Goal: Transaction & Acquisition: Purchase product/service

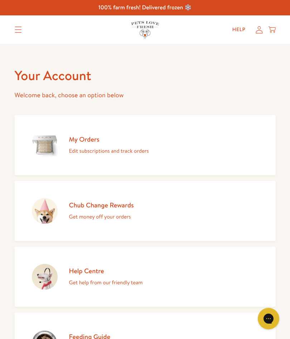
click at [90, 141] on h2 "My Orders" at bounding box center [109, 139] width 80 height 9
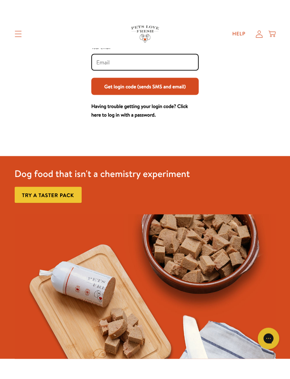
scroll to position [66, 0]
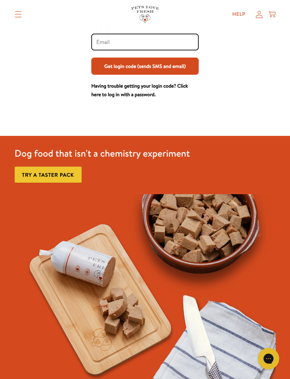
click at [105, 35] on div at bounding box center [144, 42] width 107 height 17
click at [105, 45] on input "Your email" at bounding box center [144, 42] width 97 height 8
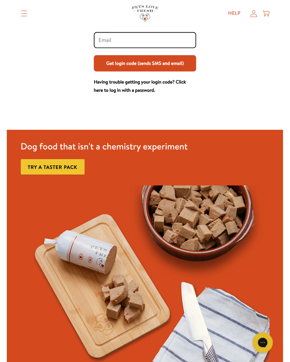
scroll to position [65, 0]
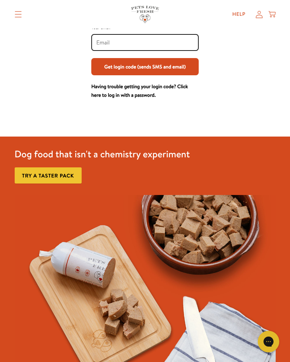
type input "[EMAIL_ADDRESS][DOMAIN_NAME]"
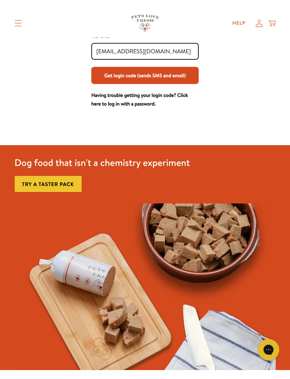
scroll to position [66, 0]
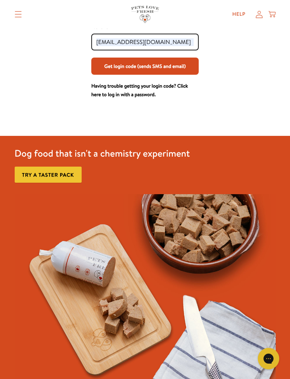
click at [184, 75] on button "Get login code (sends SMS and email)" at bounding box center [144, 66] width 107 height 17
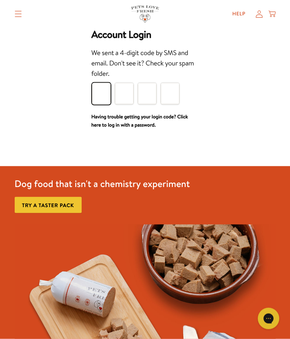
click at [102, 96] on input "Please enter your pin code" at bounding box center [101, 93] width 19 height 21
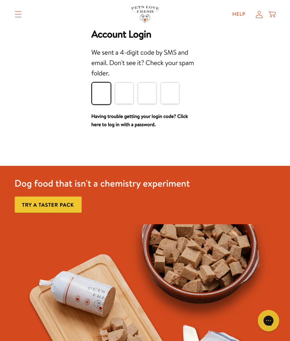
scroll to position [41, 0]
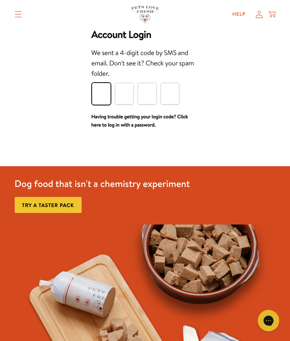
type input "4"
type input "8"
type input "5"
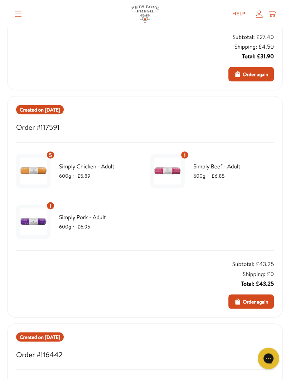
scroll to position [732, 0]
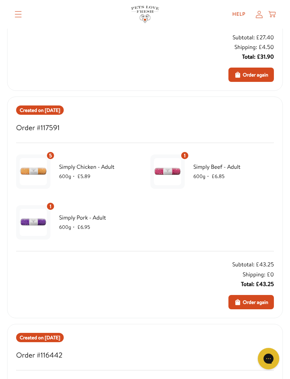
click at [50, 203] on span "1" at bounding box center [51, 207] width 2 height 8
click at [82, 217] on span "Simply Pork - Adult" at bounding box center [99, 217] width 81 height 9
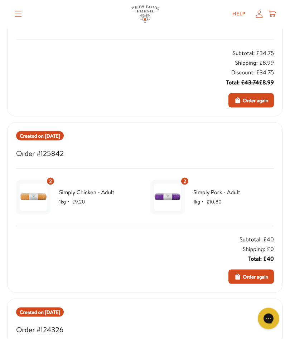
scroll to position [0, 0]
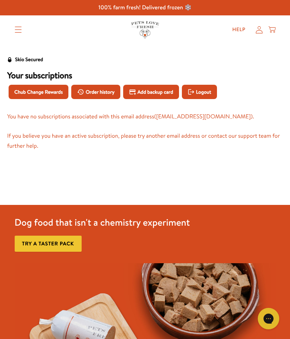
click at [211, 89] on span "Logout" at bounding box center [203, 92] width 15 height 8
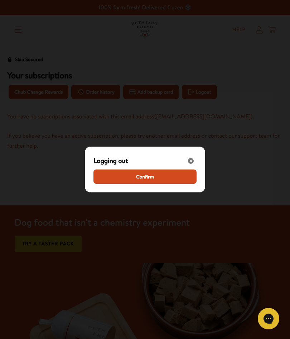
click at [159, 183] on button "Confirm" at bounding box center [144, 177] width 103 height 14
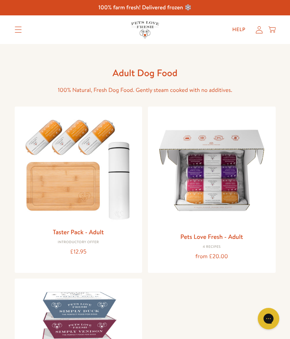
click at [228, 241] on div "Pets Love Fresh - Adult 4 Recipes from £20.00" at bounding box center [212, 247] width 116 height 30
click at [226, 227] on img at bounding box center [212, 170] width 116 height 116
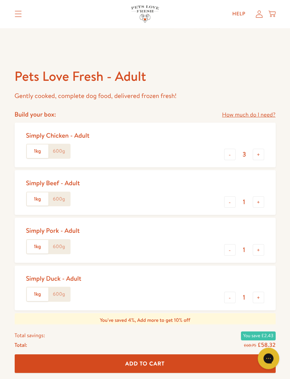
scroll to position [237, 0]
click at [228, 149] on button "-" at bounding box center [229, 154] width 11 height 11
type input "2"
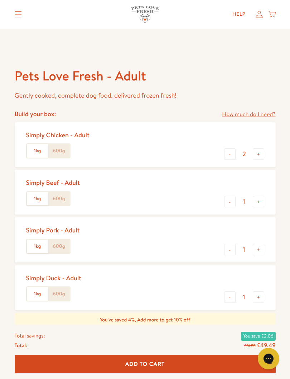
click at [232, 199] on button "-" at bounding box center [229, 201] width 11 height 11
type input "0"
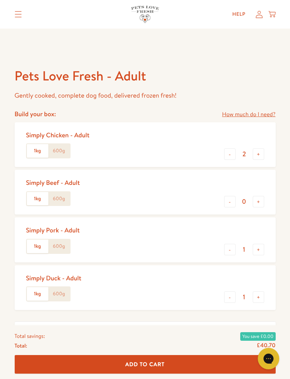
click at [260, 247] on button "+" at bounding box center [258, 249] width 11 height 11
type input "2"
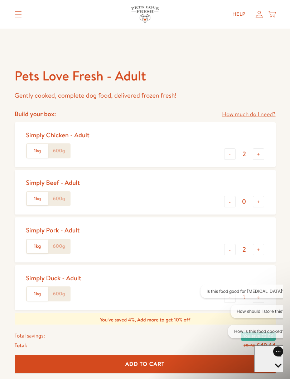
scroll to position [0, 0]
click at [228, 294] on button "Is this food good for allergies?" at bounding box center [245, 292] width 90 height 14
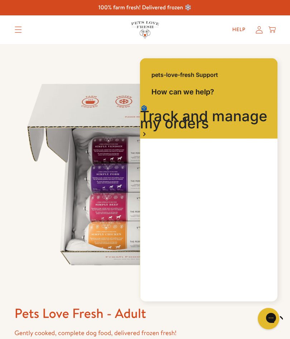
click at [166, 48] on img at bounding box center [145, 174] width 261 height 261
click at [272, 42] on div "Shop All About Reviews Expert Advice My account Shop All About Reviews Expert A…" at bounding box center [145, 29] width 261 height 29
click at [290, 318] on icon "Close gorgias live chat" at bounding box center [293, 318] width 7 height 7
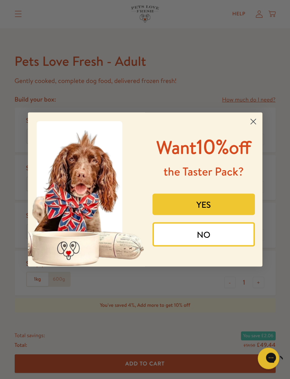
scroll to position [253, 0]
click at [240, 215] on button "YES" at bounding box center [203, 204] width 102 height 21
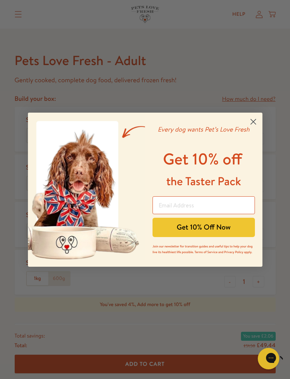
click at [169, 205] on input "Email Address" at bounding box center [203, 206] width 102 height 18
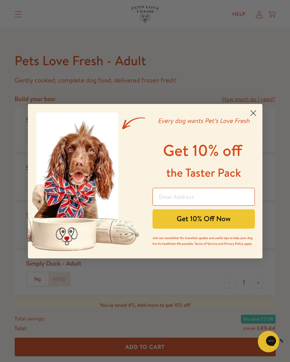
type input "mrsc4659@googlemail.com"
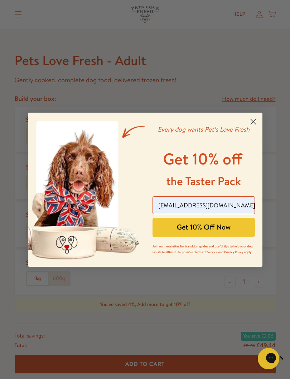
scroll to position [0, 0]
click at [231, 230] on button "Get 10% Off Now" at bounding box center [203, 227] width 102 height 19
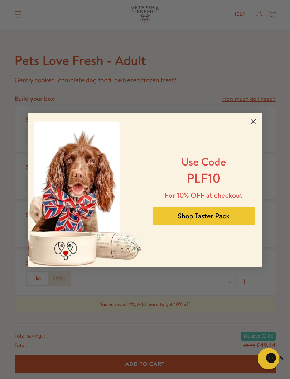
click at [245, 218] on button "Shop Taster Pack" at bounding box center [203, 217] width 102 height 18
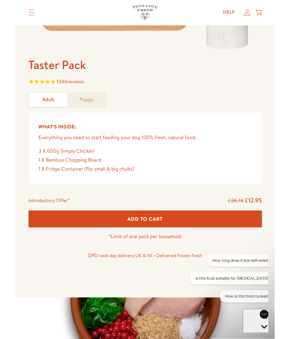
scroll to position [231, 0]
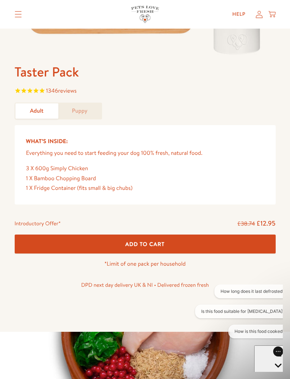
click at [216, 238] on button "Add To Cart" at bounding box center [145, 244] width 261 height 19
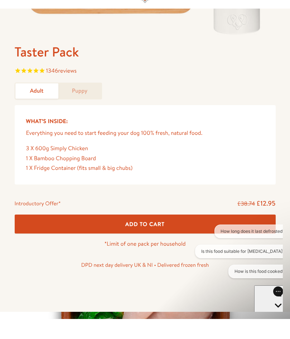
scroll to position [251, 0]
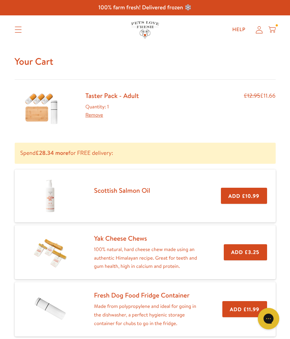
click at [273, 29] on icon at bounding box center [271, 30] width 7 height 8
click at [275, 28] on icon at bounding box center [271, 30] width 7 height 8
click at [272, 29] on icon at bounding box center [271, 30] width 7 height 8
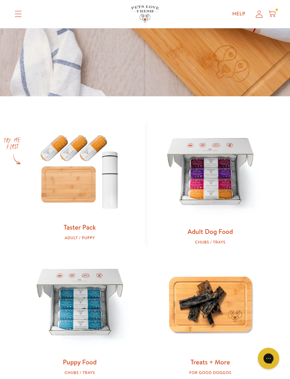
scroll to position [209, 0]
click at [210, 185] on img at bounding box center [210, 173] width 108 height 108
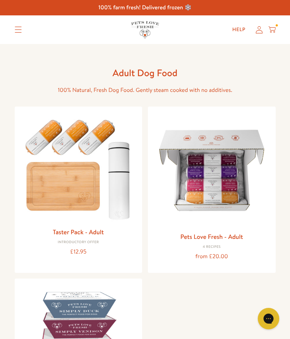
click at [220, 196] on img at bounding box center [212, 170] width 116 height 116
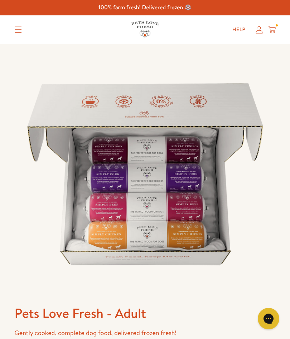
click at [268, 35] on div "Help My account Cart" at bounding box center [251, 30] width 53 height 14
click at [273, 28] on icon at bounding box center [271, 30] width 7 height 8
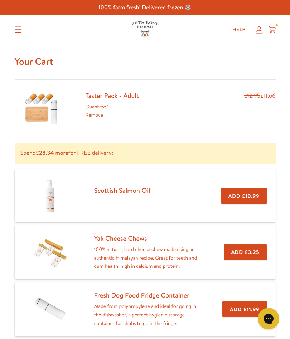
click at [81, 153] on p "Spend £28.34 more for FREE delivery:" at bounding box center [145, 153] width 261 height 21
click at [35, 102] on img at bounding box center [42, 108] width 36 height 34
click at [93, 115] on link "Remove" at bounding box center [95, 114] width 18 height 7
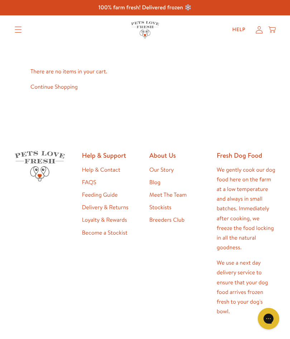
click at [258, 30] on icon at bounding box center [259, 29] width 7 height 7
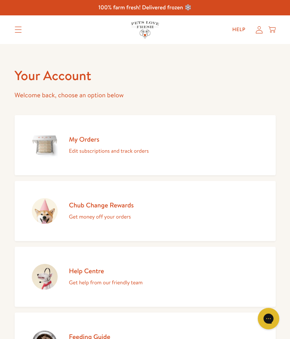
click at [269, 31] on icon at bounding box center [271, 30] width 7 height 8
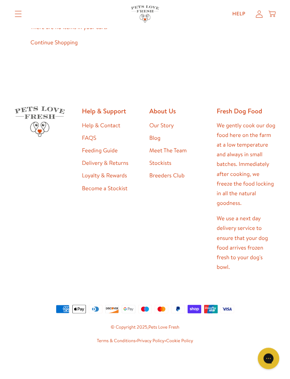
scroll to position [45, 0]
click at [52, 42] on link "Continue Shopping" at bounding box center [53, 42] width 47 height 8
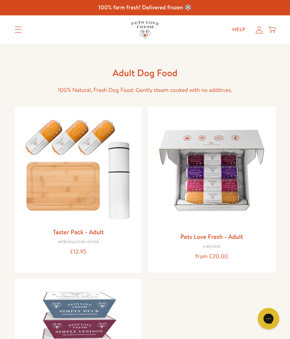
click at [222, 196] on img at bounding box center [212, 170] width 116 height 116
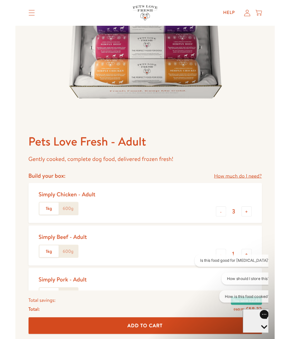
scroll to position [175, 0]
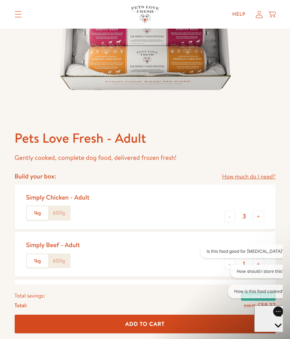
click at [58, 210] on label "600g" at bounding box center [58, 214] width 21 height 14
click at [0, 0] on input "600g" at bounding box center [0, 0] width 0 height 0
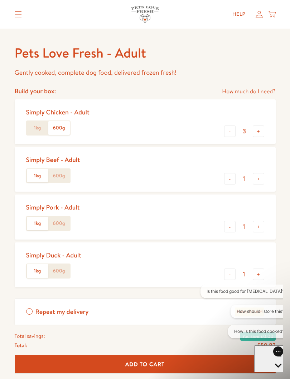
scroll to position [262, 0]
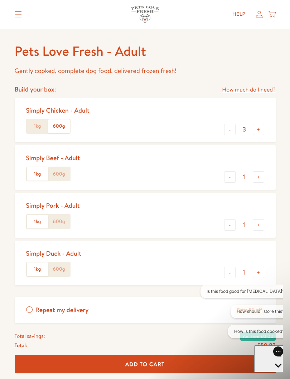
click at [66, 175] on label "600g" at bounding box center [58, 175] width 21 height 14
click at [0, 0] on input "600g" at bounding box center [0, 0] width 0 height 0
click at [233, 175] on button "-" at bounding box center [229, 176] width 11 height 11
type input "0"
click at [257, 223] on button "+" at bounding box center [258, 224] width 11 height 11
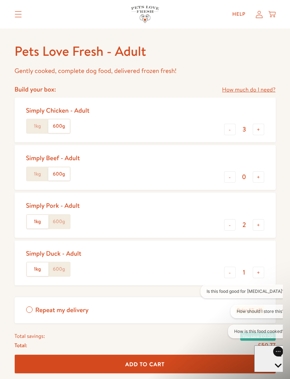
click at [62, 223] on label "600g" at bounding box center [58, 222] width 21 height 14
click at [0, 0] on input "600g" at bounding box center [0, 0] width 0 height 0
click at [257, 221] on button "+" at bounding box center [258, 224] width 11 height 11
click at [258, 224] on button "+" at bounding box center [258, 224] width 11 height 11
type input "4"
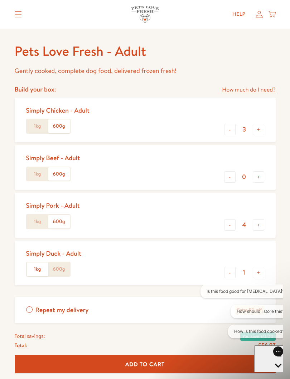
click at [230, 270] on button "-" at bounding box center [229, 272] width 11 height 11
type input "0"
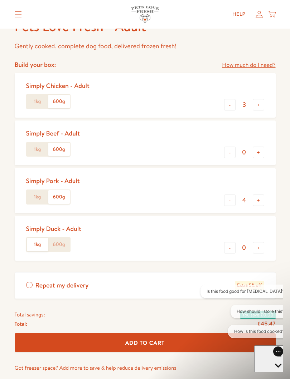
scroll to position [289, 0]
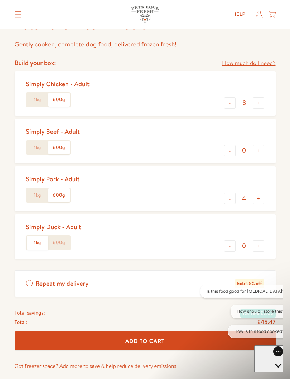
click at [228, 104] on button "-" at bounding box center [229, 102] width 11 height 11
type input "2"
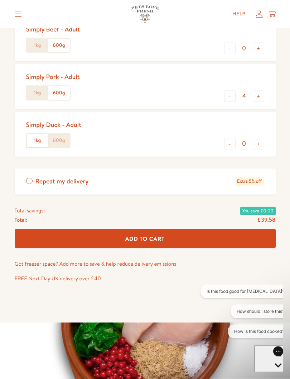
scroll to position [391, 0]
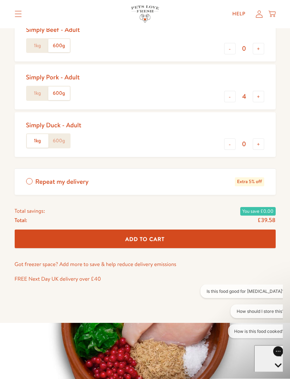
click at [228, 232] on button "Add To Cart" at bounding box center [145, 239] width 261 height 19
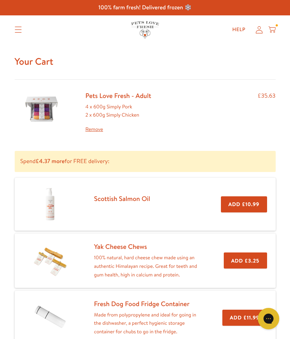
click at [140, 158] on p "Spend £4.37 more for FREE delivery:" at bounding box center [145, 161] width 261 height 21
click at [114, 97] on link "Pets Love Fresh - Adult" at bounding box center [119, 95] width 66 height 9
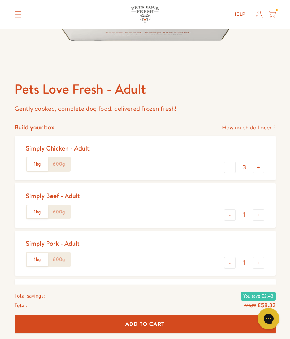
click at [231, 212] on button "-" at bounding box center [229, 214] width 11 height 11
type input "0"
click at [259, 261] on button "+" at bounding box center [258, 262] width 11 height 11
click at [258, 261] on button "+" at bounding box center [258, 262] width 11 height 11
click at [258, 258] on button "+" at bounding box center [258, 262] width 11 height 11
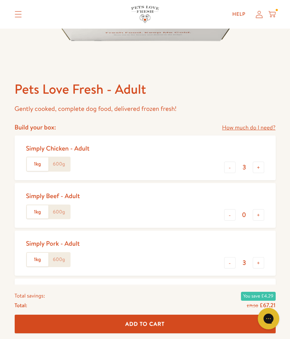
type input "4"
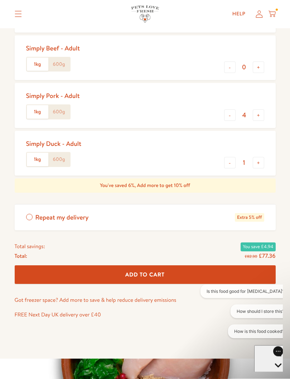
scroll to position [373, 0]
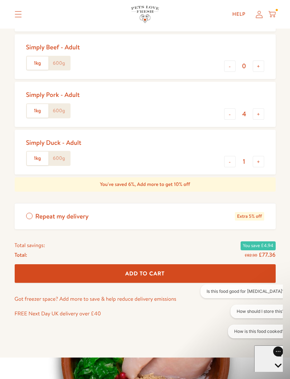
click at [58, 153] on label "600g" at bounding box center [58, 159] width 21 height 14
click at [0, 0] on input "600g" at bounding box center [0, 0] width 0 height 0
click at [230, 159] on button "-" at bounding box center [229, 161] width 11 height 11
type input "0"
click at [62, 108] on label "600g" at bounding box center [58, 111] width 21 height 14
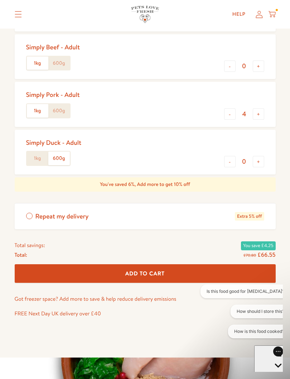
click at [0, 0] on input "600g" at bounding box center [0, 0] width 0 height 0
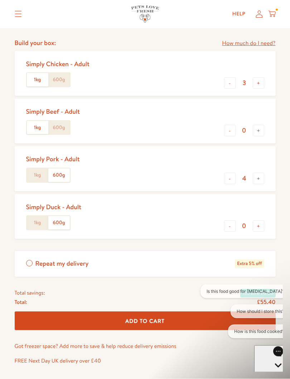
scroll to position [306, 0]
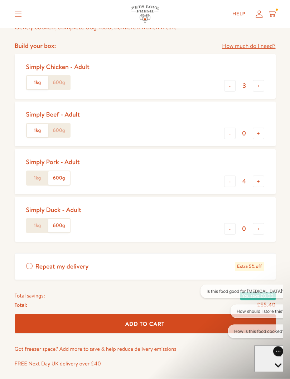
click at [60, 80] on label "600g" at bounding box center [58, 83] width 21 height 14
click at [0, 0] on input "600g" at bounding box center [0, 0] width 0 height 0
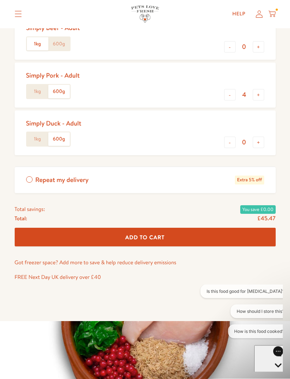
scroll to position [394, 0]
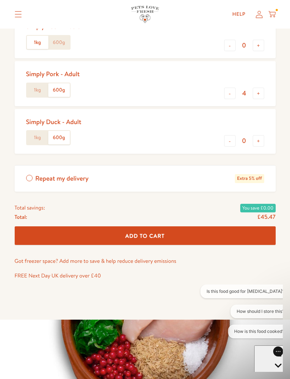
click at [170, 232] on button "Add To Cart" at bounding box center [145, 236] width 261 height 19
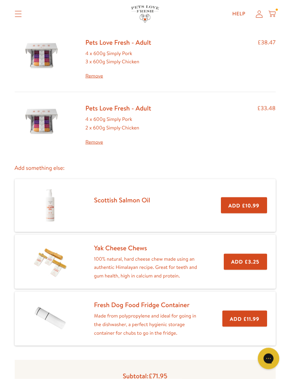
scroll to position [53, 0]
click at [97, 139] on link "Remove" at bounding box center [119, 143] width 66 height 9
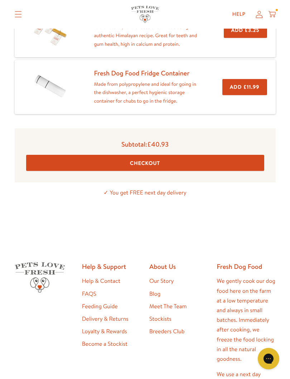
click at [178, 155] on button "Checkout" at bounding box center [145, 163] width 238 height 16
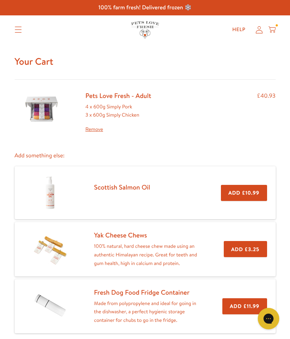
scroll to position [239, 0]
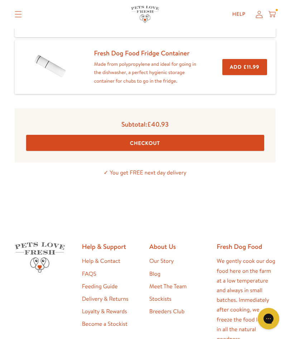
click at [170, 135] on button "Checkout" at bounding box center [145, 143] width 238 height 16
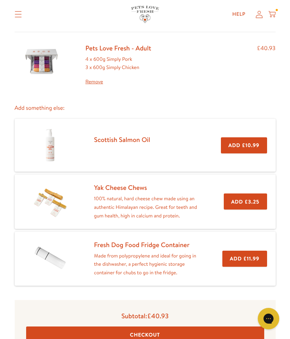
scroll to position [0, 0]
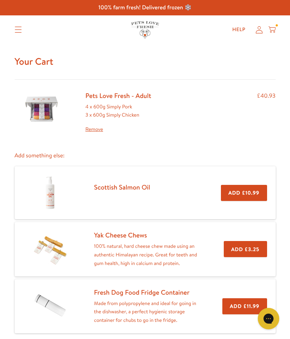
click at [275, 26] on icon at bounding box center [271, 30] width 7 height 8
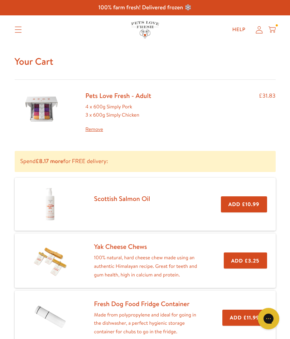
click at [115, 98] on link "Pets Love Fresh - Adult" at bounding box center [119, 95] width 66 height 9
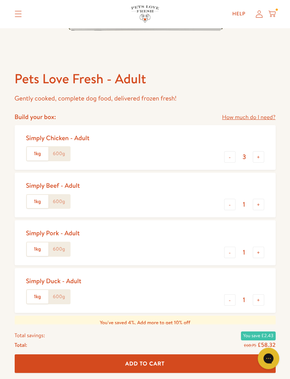
scroll to position [231, 0]
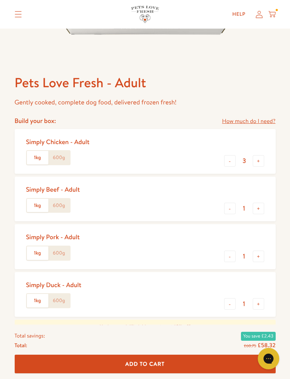
click at [58, 157] on label "600g" at bounding box center [58, 158] width 21 height 14
click at [0, 0] on input "600g" at bounding box center [0, 0] width 0 height 0
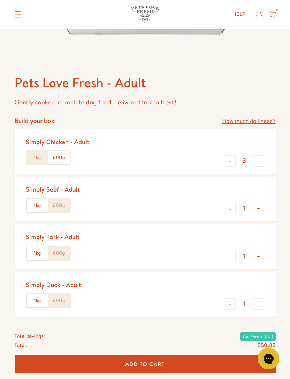
click at [227, 208] on button "-" at bounding box center [229, 208] width 11 height 11
type input "0"
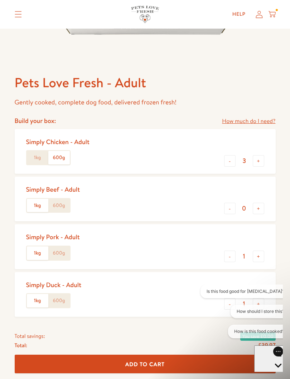
click at [60, 252] on label "600g" at bounding box center [58, 254] width 21 height 14
click at [0, 0] on input "600g" at bounding box center [0, 0] width 0 height 0
click at [258, 255] on button "+" at bounding box center [258, 256] width 11 height 11
click at [260, 254] on button "+" at bounding box center [258, 256] width 11 height 11
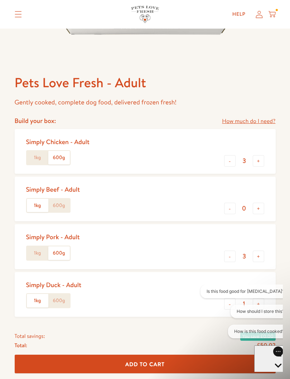
type input "4"
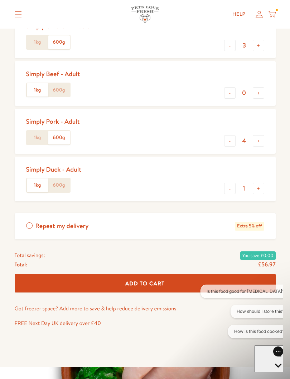
scroll to position [347, 0]
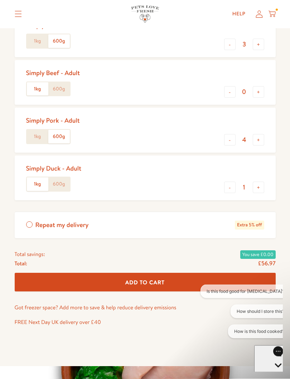
click at [60, 131] on label "600g" at bounding box center [58, 137] width 21 height 14
click at [0, 0] on input "600g" at bounding box center [0, 0] width 0 height 0
click at [61, 183] on label "600g" at bounding box center [58, 185] width 21 height 14
click at [0, 0] on input "600g" at bounding box center [0, 0] width 0 height 0
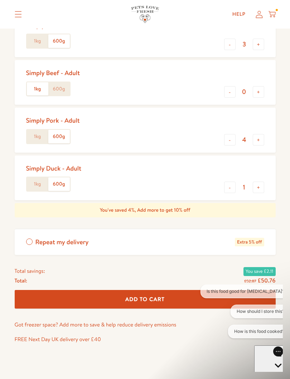
click at [234, 186] on button "-" at bounding box center [229, 187] width 11 height 11
type input "0"
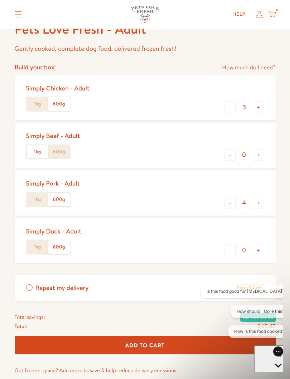
scroll to position [286, 0]
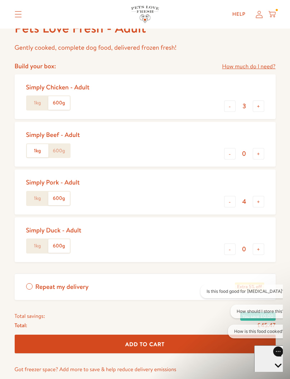
click at [230, 106] on button "-" at bounding box center [229, 106] width 11 height 11
type input "2"
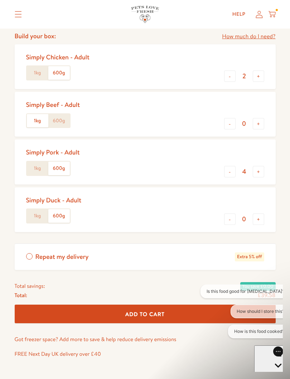
scroll to position [316, 0]
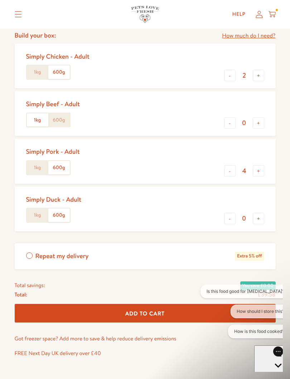
click at [229, 216] on button "-" at bounding box center [229, 218] width 11 height 11
click at [259, 217] on button "+" at bounding box center [258, 218] width 11 height 11
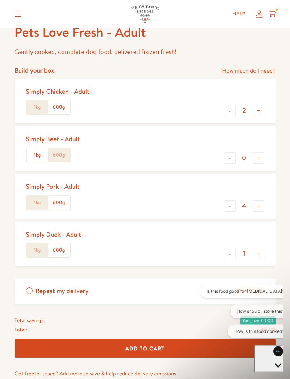
scroll to position [282, 0]
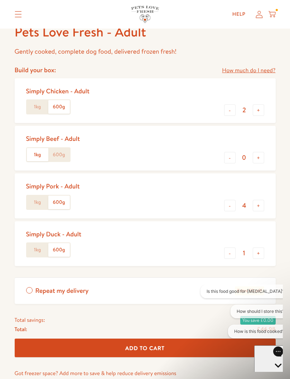
click at [229, 251] on button "-" at bounding box center [229, 253] width 11 height 11
type input "0"
click at [226, 158] on button "-" at bounding box center [229, 157] width 11 height 11
click at [260, 158] on button "+" at bounding box center [258, 157] width 11 height 11
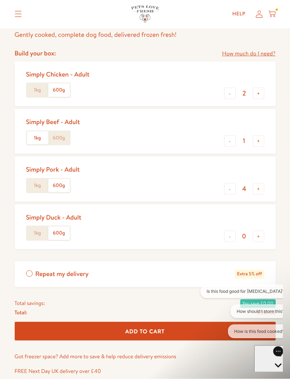
scroll to position [299, 0]
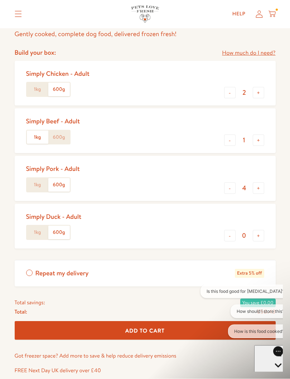
click at [61, 136] on label "600g" at bounding box center [58, 138] width 21 height 14
click at [0, 0] on input "600g" at bounding box center [0, 0] width 0 height 0
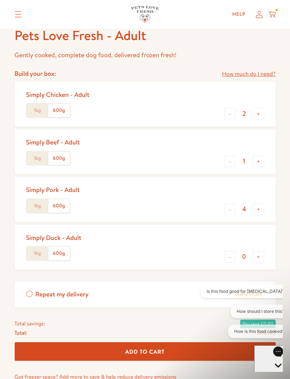
scroll to position [278, 0]
click at [231, 160] on button "-" at bounding box center [229, 161] width 11 height 11
click at [232, 161] on button "-" at bounding box center [229, 161] width 11 height 11
click at [259, 160] on button "+" at bounding box center [258, 161] width 11 height 11
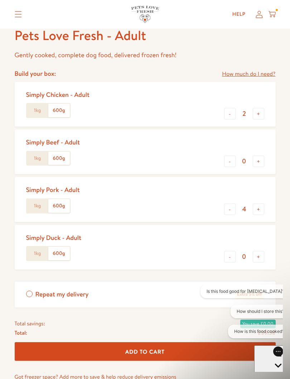
type input "1"
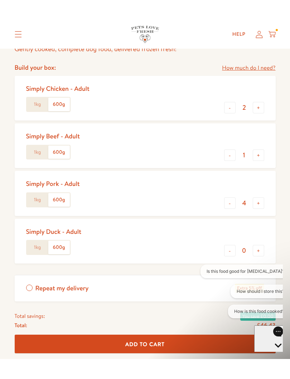
scroll to position [301, 0]
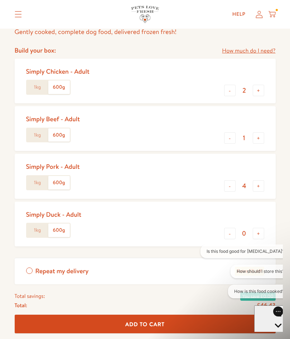
click at [232, 185] on button "-" at bounding box center [229, 185] width 11 height 11
click at [255, 184] on button "+" at bounding box center [258, 185] width 11 height 11
type input "4"
click at [229, 89] on button "-" at bounding box center [229, 90] width 11 height 11
type input "1"
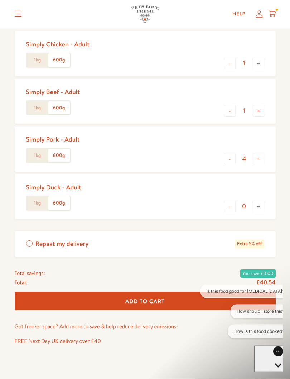
scroll to position [333, 0]
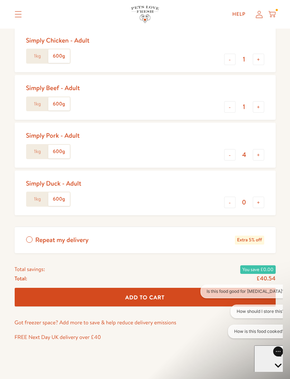
click at [165, 294] on span "Add To Cart" at bounding box center [144, 298] width 39 height 8
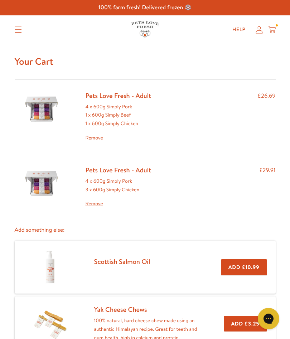
click at [95, 200] on link "Remove" at bounding box center [119, 204] width 66 height 9
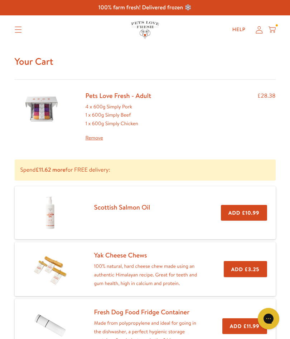
click at [273, 26] on icon at bounding box center [271, 30] width 7 height 8
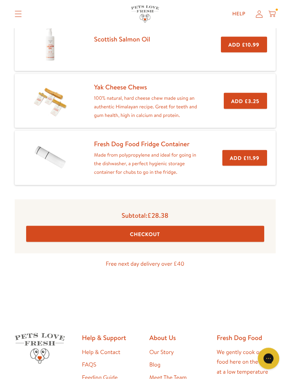
scroll to position [173, 0]
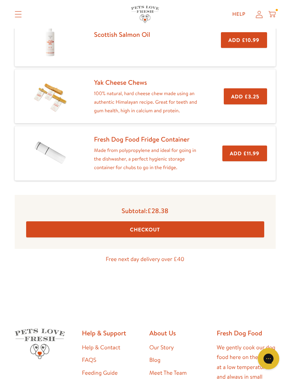
click at [162, 226] on button "Checkout" at bounding box center [145, 230] width 238 height 16
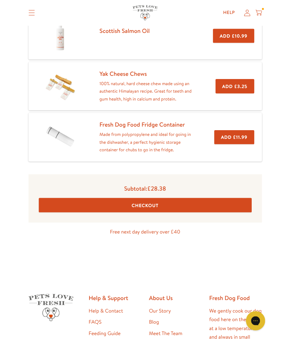
scroll to position [193, 0]
